Goal: Transaction & Acquisition: Purchase product/service

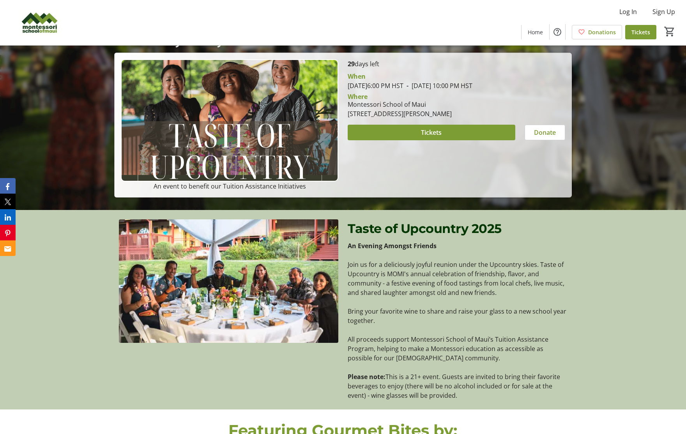
scroll to position [223, 0]
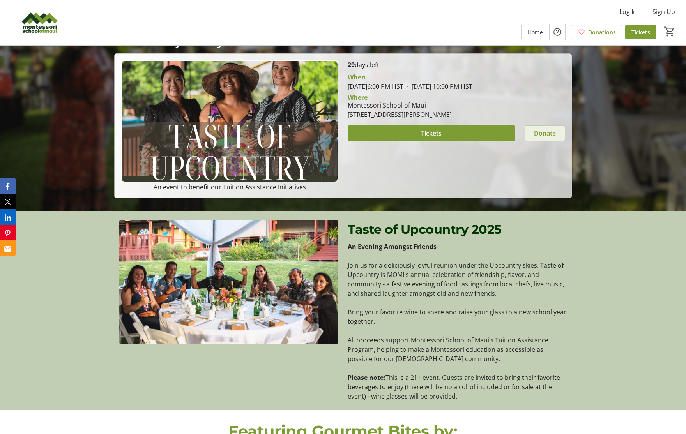
click at [535, 129] on span "Donate" at bounding box center [545, 133] width 22 height 9
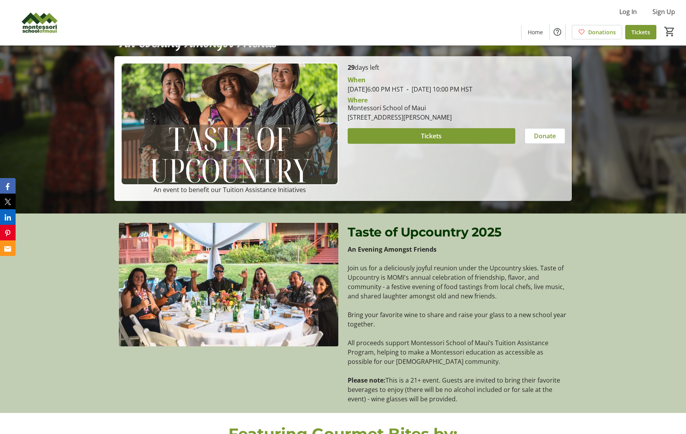
scroll to position [223, 0]
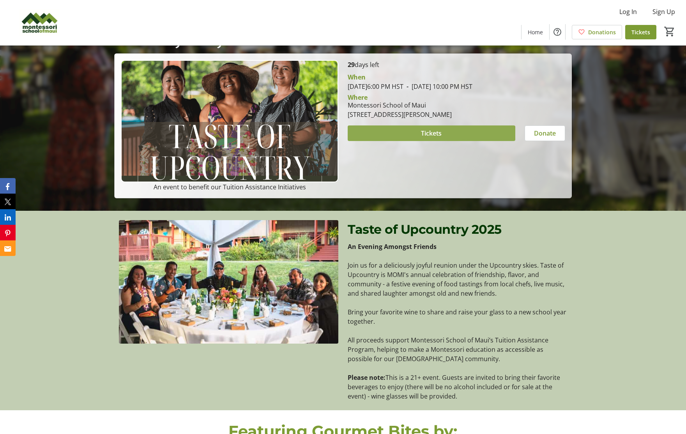
click at [400, 134] on span at bounding box center [432, 133] width 168 height 19
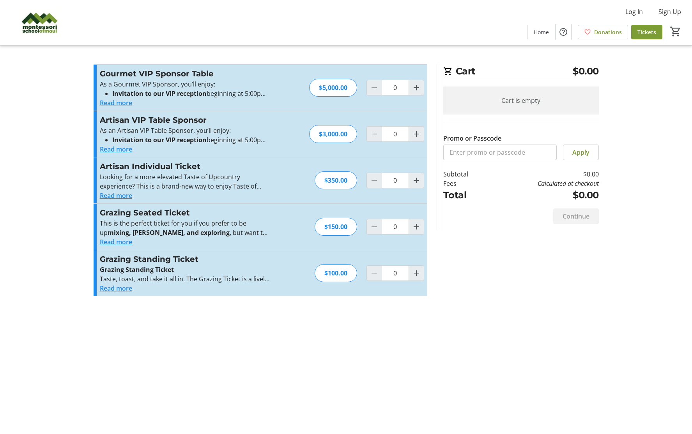
click at [111, 241] on button "Read more" at bounding box center [116, 241] width 32 height 9
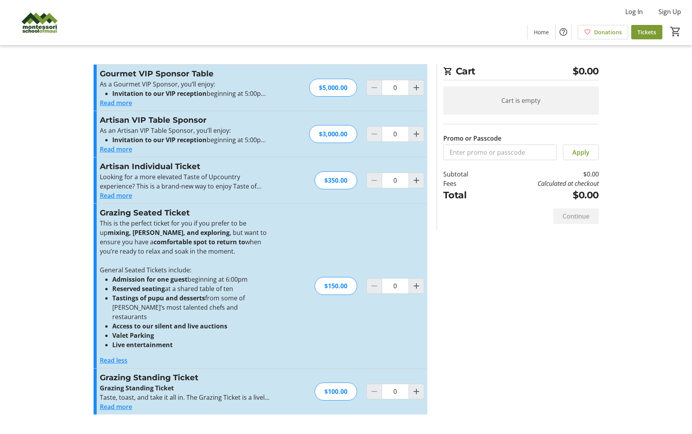
click at [120, 149] on button "Read more" at bounding box center [116, 149] width 32 height 9
